Goal: Task Accomplishment & Management: Use online tool/utility

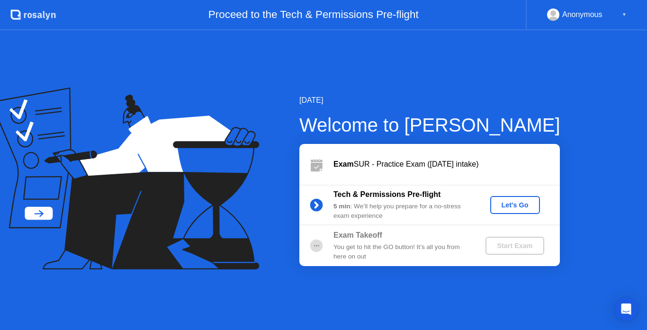
click at [513, 202] on div "Let's Go" at bounding box center [515, 205] width 42 height 8
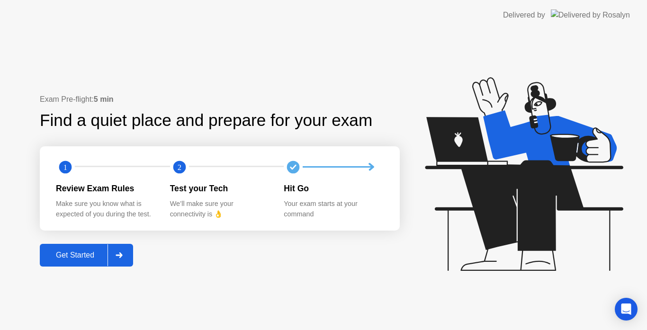
click at [67, 247] on button "Get Started" at bounding box center [86, 255] width 93 height 23
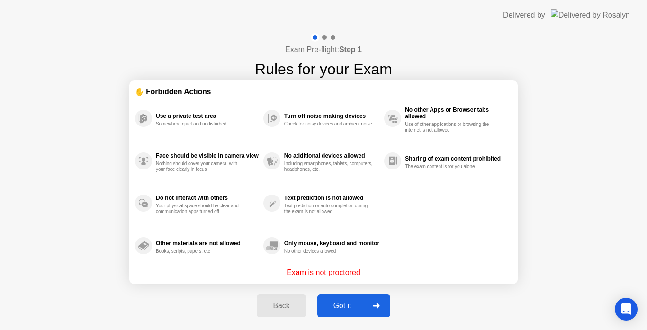
click at [343, 303] on div "Got it" at bounding box center [342, 306] width 45 height 9
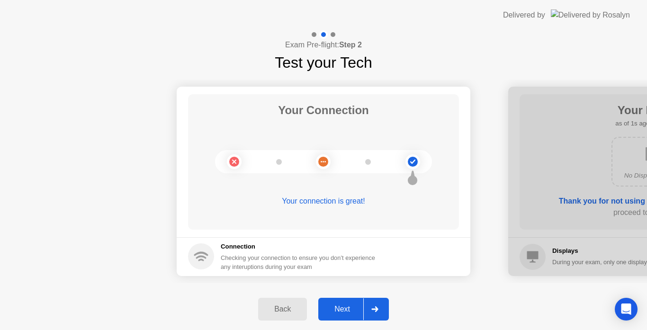
click at [343, 303] on button "Next" at bounding box center [353, 309] width 71 height 23
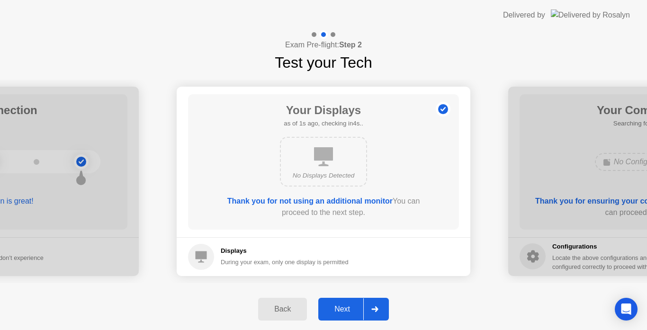
click at [343, 303] on button "Next" at bounding box center [353, 309] width 71 height 23
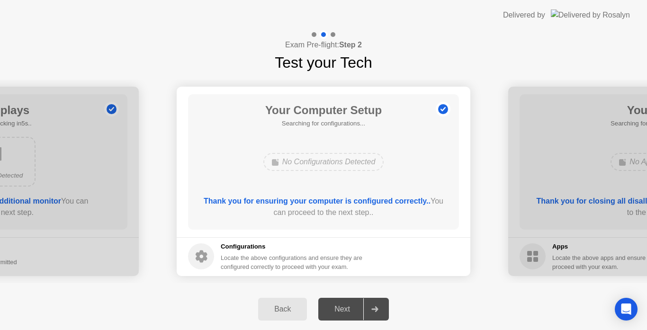
click at [341, 311] on div "Next" at bounding box center [342, 309] width 42 height 9
click at [383, 315] on div at bounding box center [374, 309] width 23 height 22
click at [342, 312] on div "Next" at bounding box center [342, 309] width 42 height 9
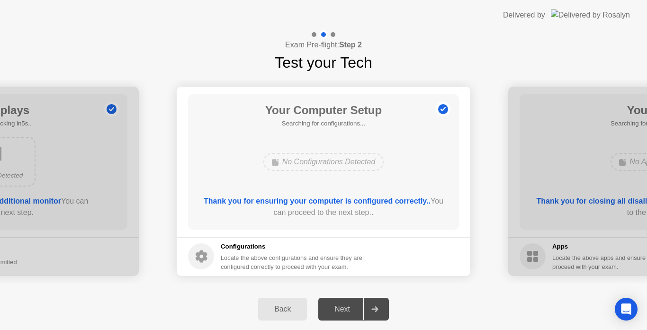
click at [342, 312] on div "Next" at bounding box center [342, 309] width 42 height 9
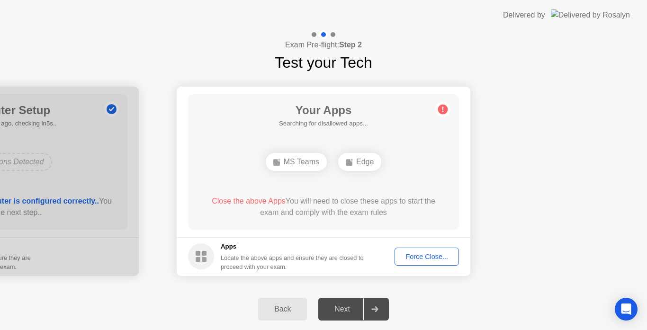
click at [409, 260] on div "Force Close..." at bounding box center [427, 257] width 58 height 8
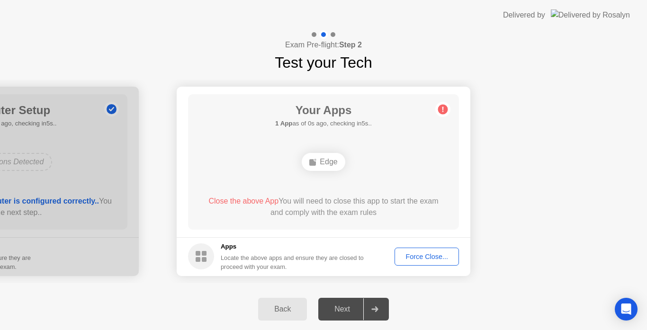
click at [423, 258] on div "Force Close..." at bounding box center [427, 257] width 58 height 8
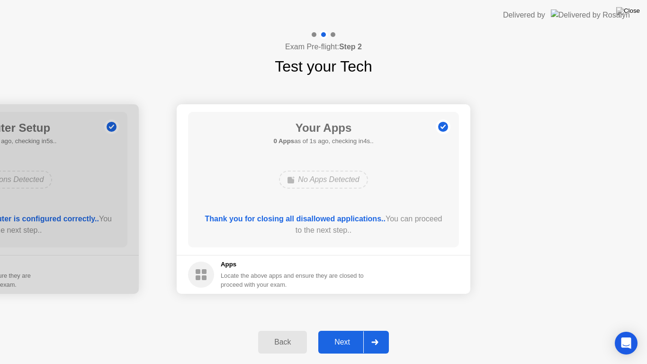
click at [351, 330] on button "Next" at bounding box center [353, 342] width 71 height 23
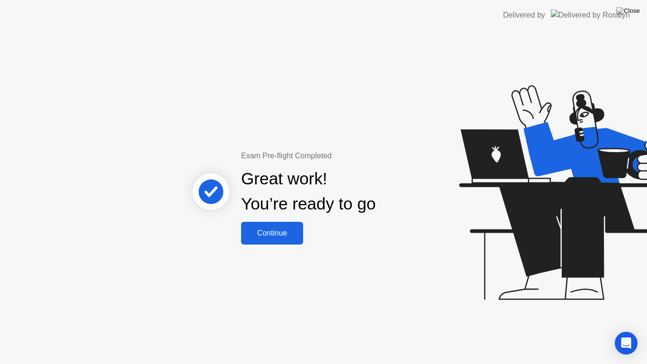
click at [289, 239] on button "Continue" at bounding box center [272, 233] width 62 height 23
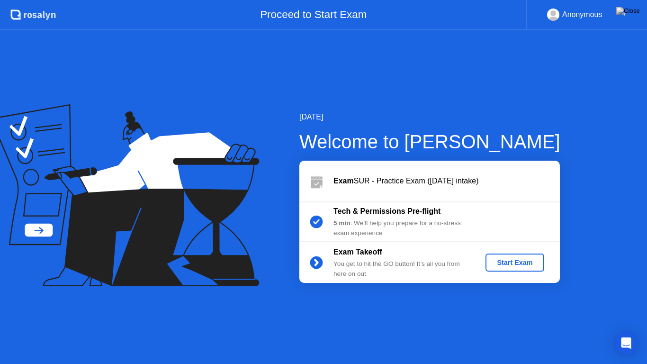
click at [505, 264] on div "Start Exam" at bounding box center [514, 263] width 51 height 8
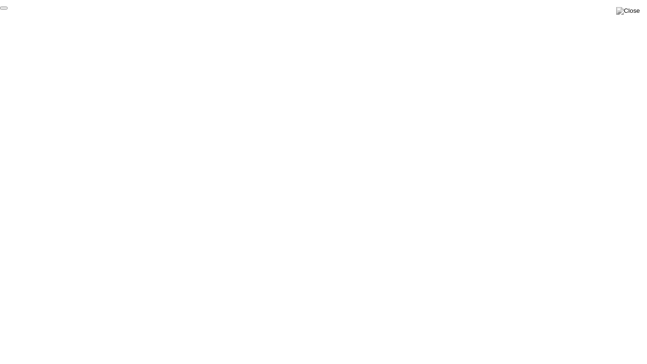
click div "End Proctoring Session"
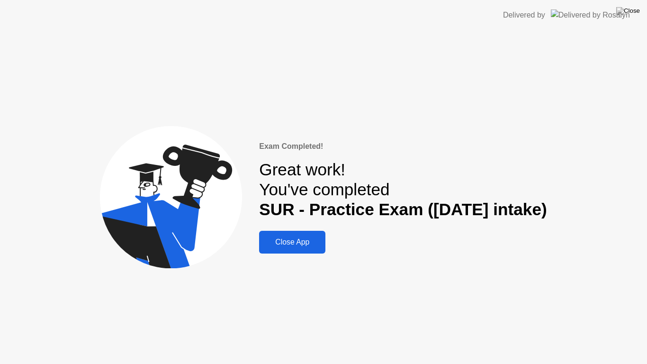
click at [301, 241] on div "Close App" at bounding box center [292, 242] width 61 height 9
